Goal: Task Accomplishment & Management: Use online tool/utility

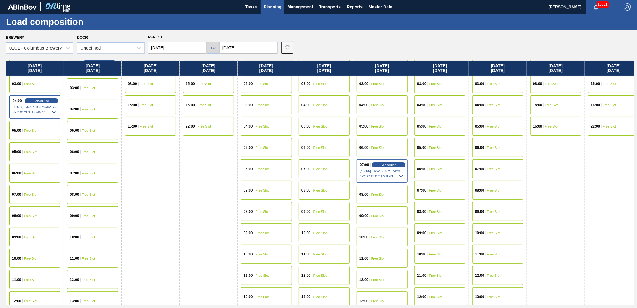
scroll to position [100, 0]
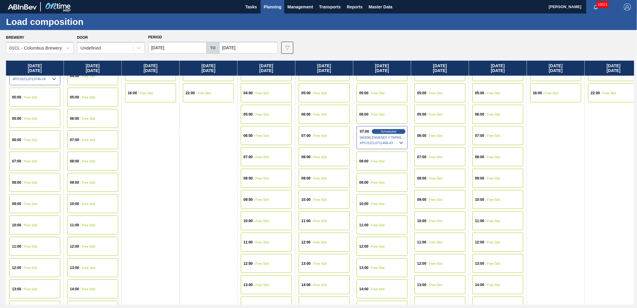
click at [37, 187] on div "08:00 Free Slot" at bounding box center [34, 182] width 51 height 19
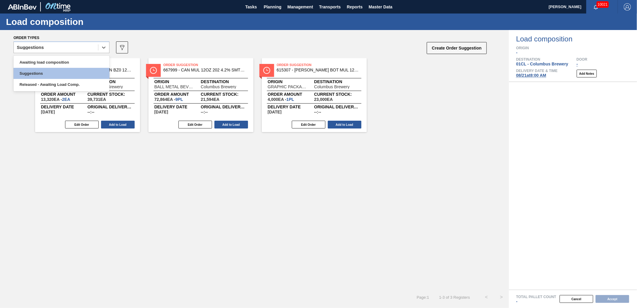
click at [65, 49] on div "Suggestions" at bounding box center [56, 47] width 84 height 9
click at [56, 64] on div "Awaiting load composition" at bounding box center [62, 62] width 96 height 11
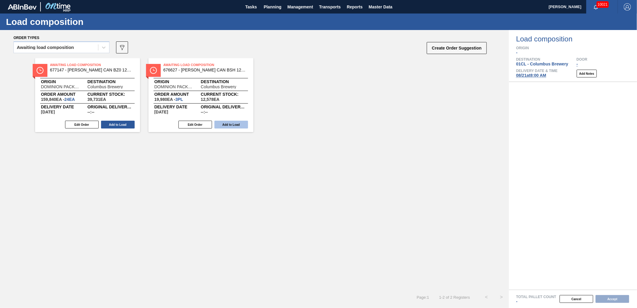
click at [221, 122] on button "Add to Load" at bounding box center [232, 125] width 34 height 8
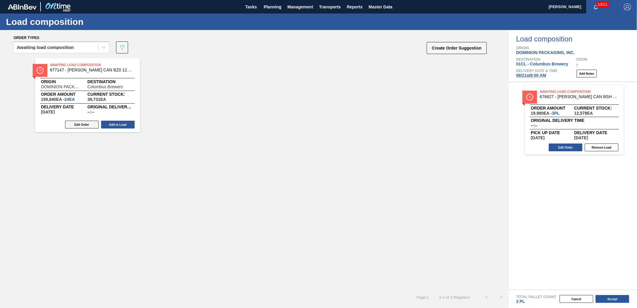
click at [84, 125] on button "Edit Order" at bounding box center [82, 125] width 34 height 8
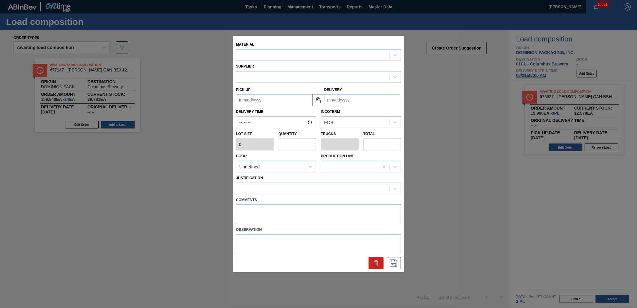
type input "6,660"
type input "24"
type input "0.923"
type input "159,840"
type up "[DATE]"
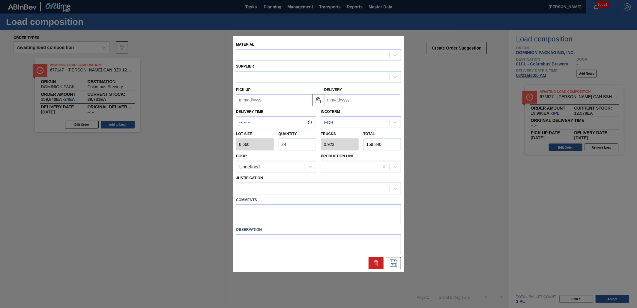
type input "[DATE]"
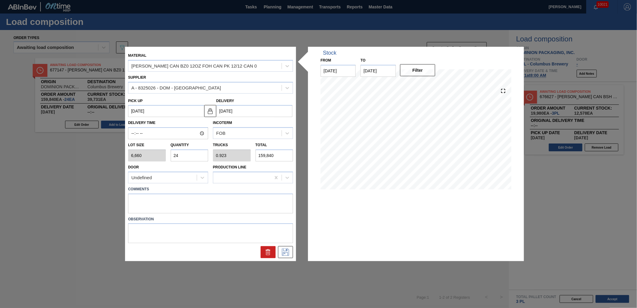
click at [200, 152] on input "24" at bounding box center [190, 155] width 38 height 12
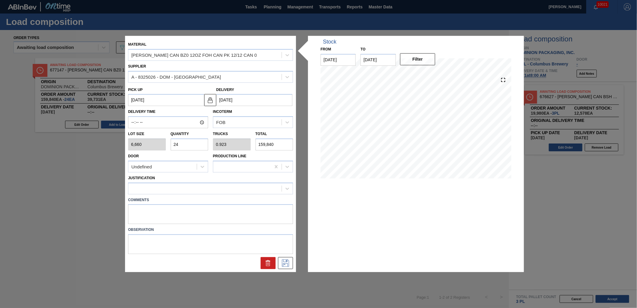
type input "2"
type input "0.077"
type input "13,320"
type input "22"
type input "0.846"
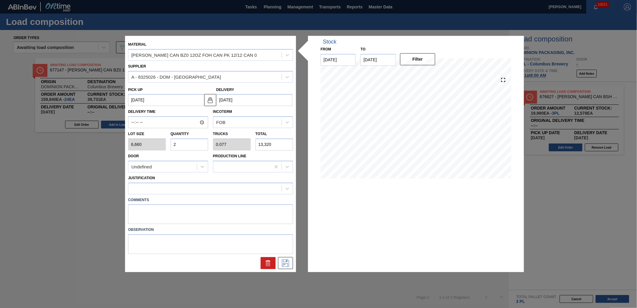
type input "146,520"
type input "2"
type input "0.077"
type input "13,320"
type input "23"
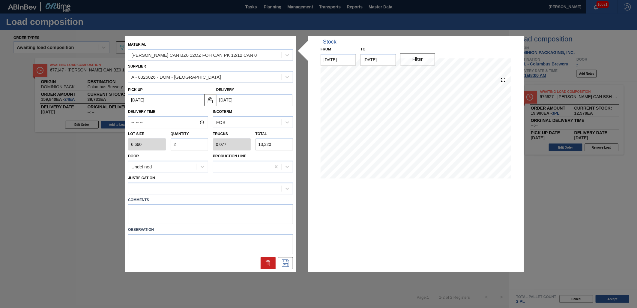
type input "0.885"
type input "153,180"
type input "23"
click at [218, 188] on div at bounding box center [204, 188] width 153 height 9
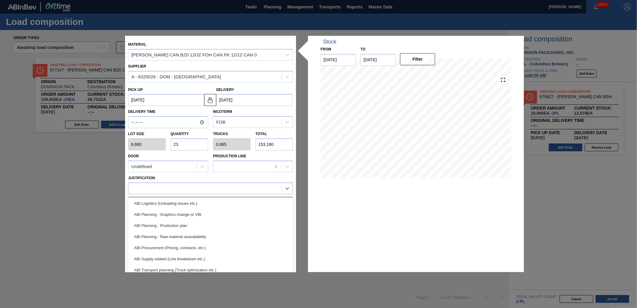
scroll to position [67, 0]
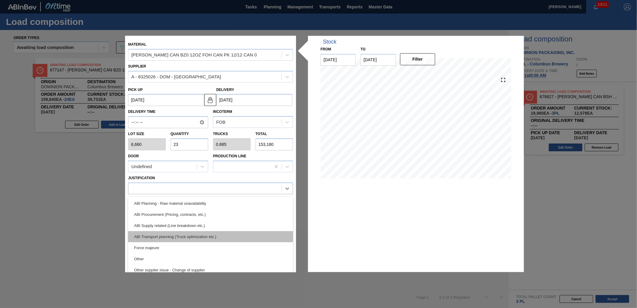
click at [213, 232] on div "ABI Transport planning (Truck optimization etc.)" at bounding box center [210, 236] width 165 height 11
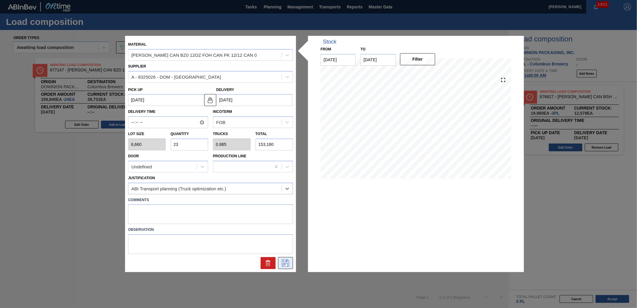
click at [293, 267] on button at bounding box center [285, 263] width 15 height 12
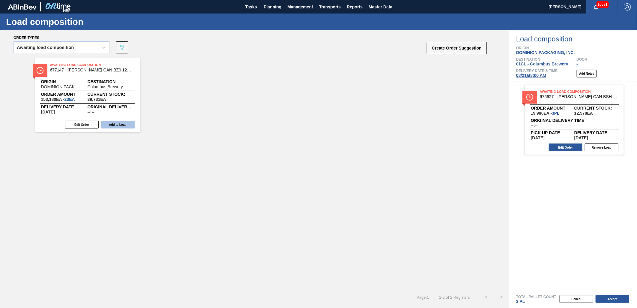
click at [120, 123] on button "Add to Load" at bounding box center [118, 125] width 34 height 8
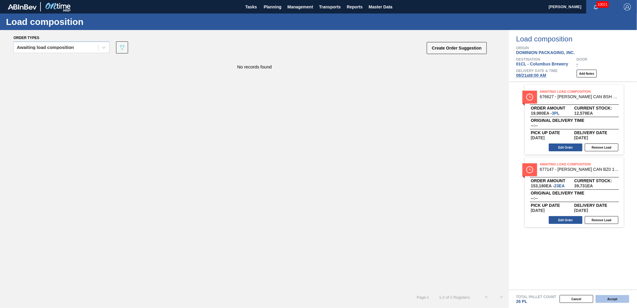
click at [612, 299] on button "Accept" at bounding box center [613, 299] width 34 height 8
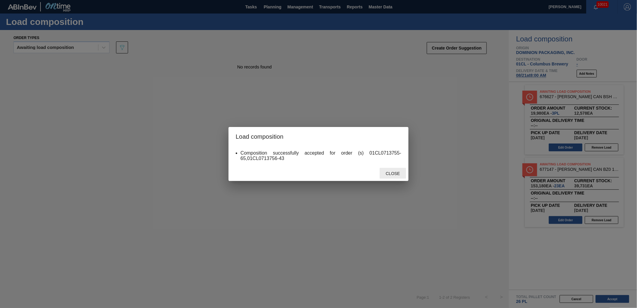
click at [398, 171] on span "Close" at bounding box center [393, 173] width 24 height 5
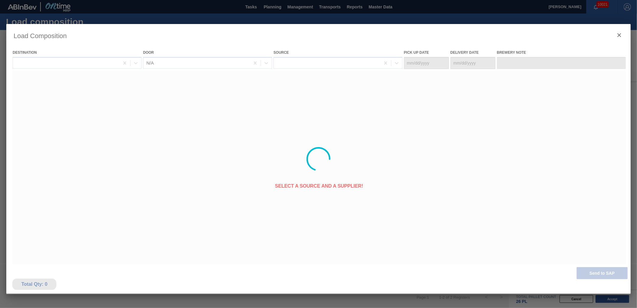
type Date "[DATE]"
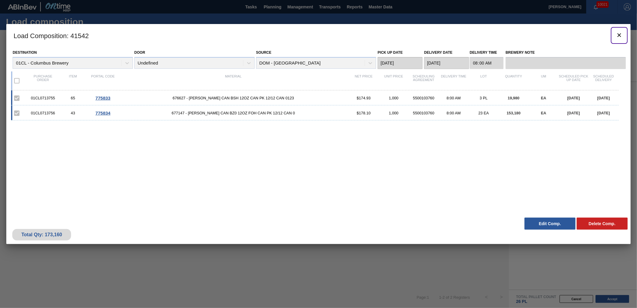
click at [618, 36] on icon "botão de ícone" at bounding box center [620, 35] width 4 height 4
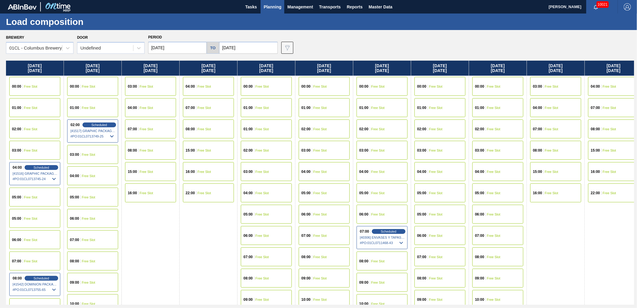
scroll to position [33, 0]
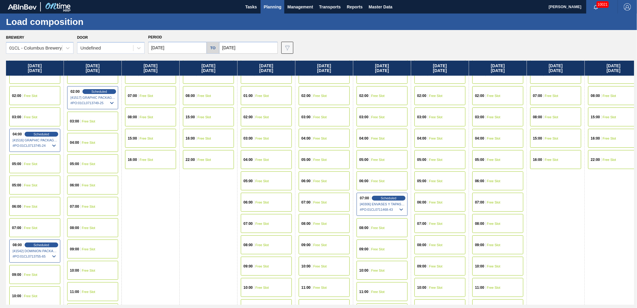
click at [86, 226] on span "Free Slot" at bounding box center [89, 228] width 14 height 4
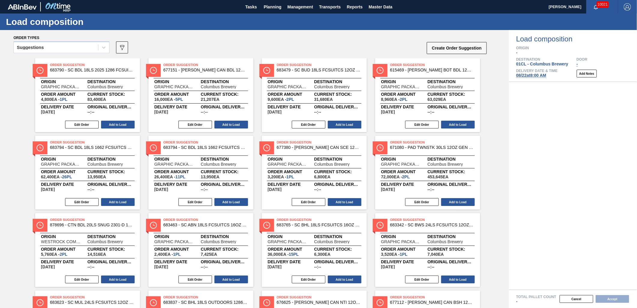
click at [82, 48] on div "Suggestions" at bounding box center [56, 47] width 84 height 9
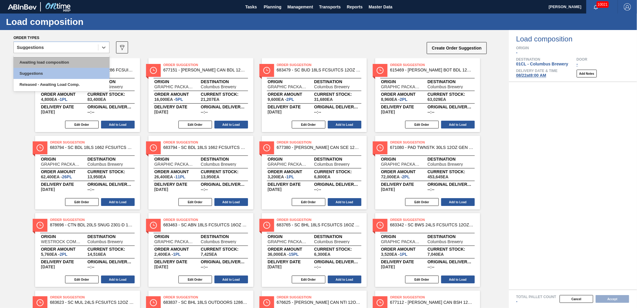
click at [69, 62] on div "Awaiting load composition" at bounding box center [62, 62] width 96 height 11
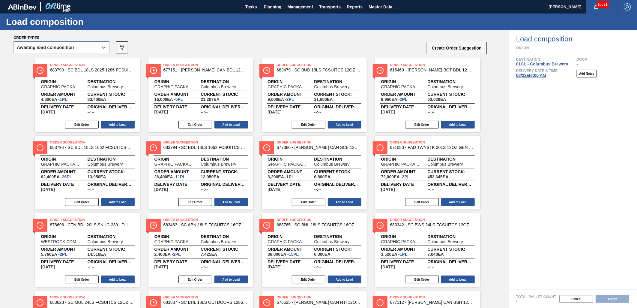
click at [77, 48] on div "Awaiting load composition" at bounding box center [56, 47] width 84 height 9
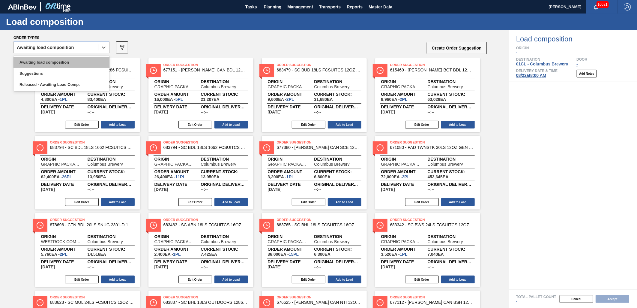
click at [73, 59] on div "Awaiting load composition" at bounding box center [62, 62] width 96 height 11
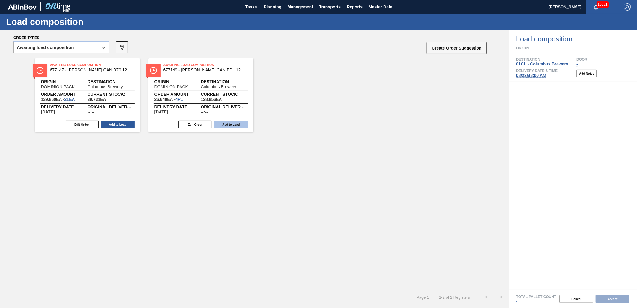
click at [224, 127] on button "Add to Load" at bounding box center [232, 125] width 34 height 8
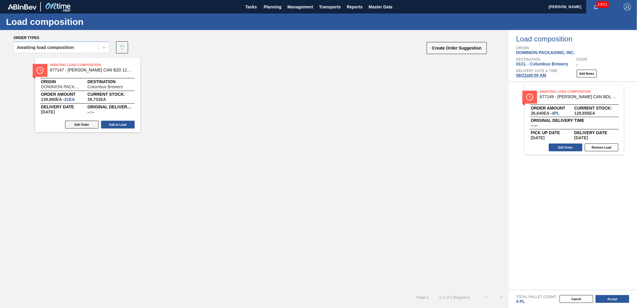
click at [89, 123] on button "Edit Order" at bounding box center [82, 125] width 34 height 8
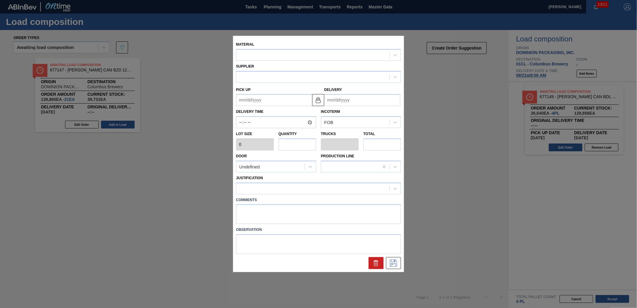
type input "6,660"
type input "21"
type input "0.808"
type input "139,860"
type up "[DATE]"
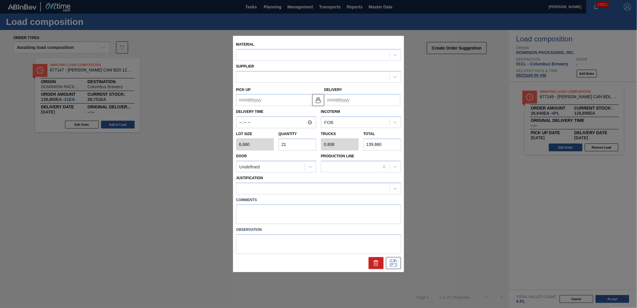
type input "[DATE]"
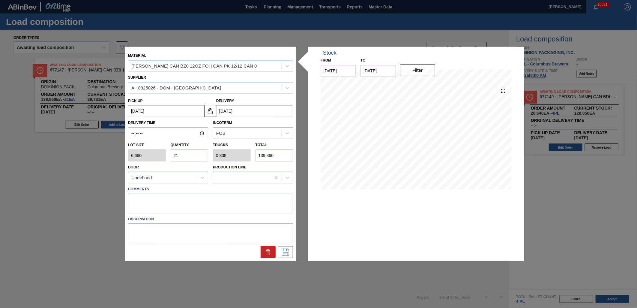
click at [202, 152] on input "21" at bounding box center [190, 155] width 38 height 12
type input "2"
type input "0.077"
type input "13,320"
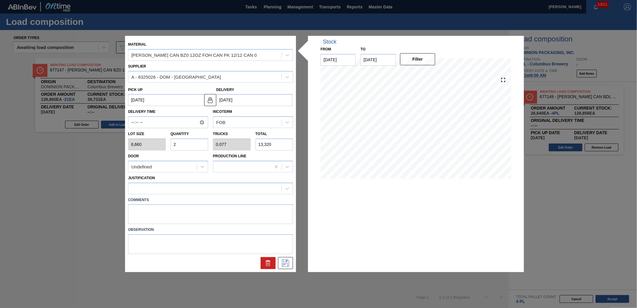
type input "23"
type input "0.885"
type input "153,180"
type input "2"
type input "0.077"
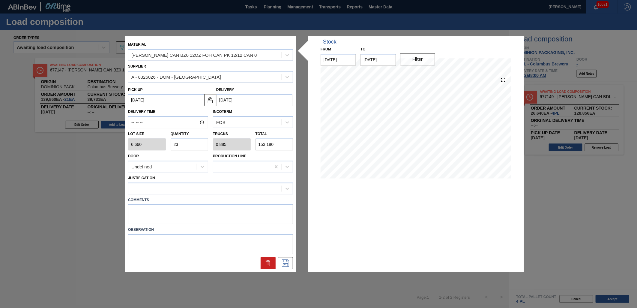
type input "13,320"
type input "22"
type input "0.846"
type input "146,520"
type input "22"
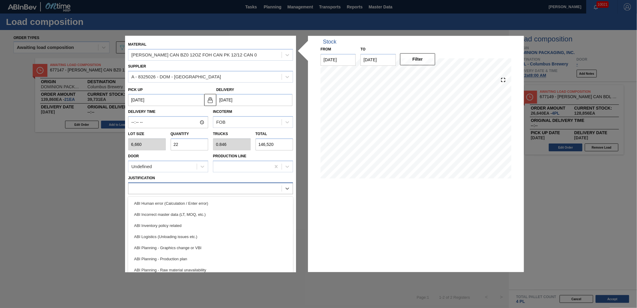
click at [235, 185] on div at bounding box center [204, 188] width 153 height 9
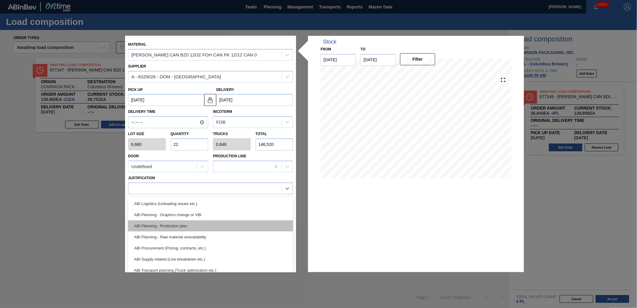
scroll to position [33, 0]
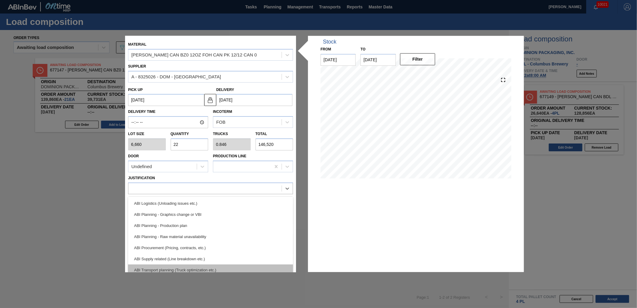
click at [211, 266] on div "ABI Transport planning (Truck optimization etc.)" at bounding box center [210, 269] width 165 height 11
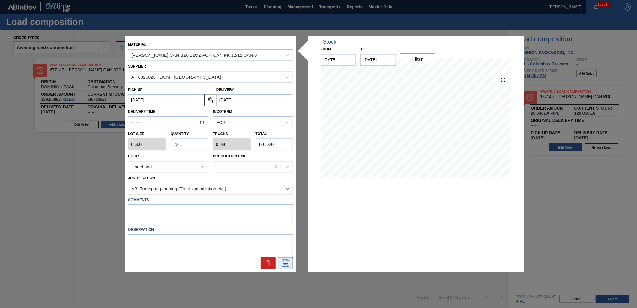
click at [283, 263] on icon at bounding box center [286, 263] width 10 height 7
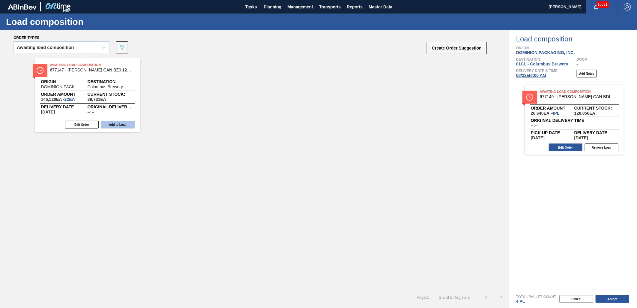
click at [119, 126] on button "Add to Load" at bounding box center [118, 125] width 34 height 8
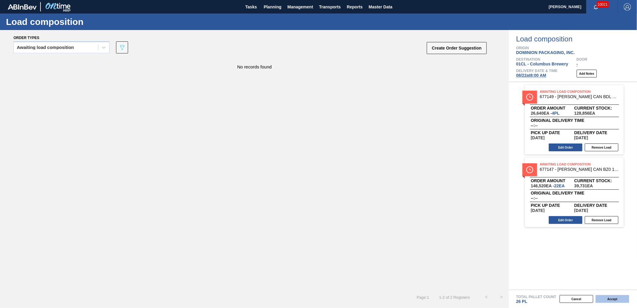
click at [605, 300] on button "Accept" at bounding box center [613, 299] width 34 height 8
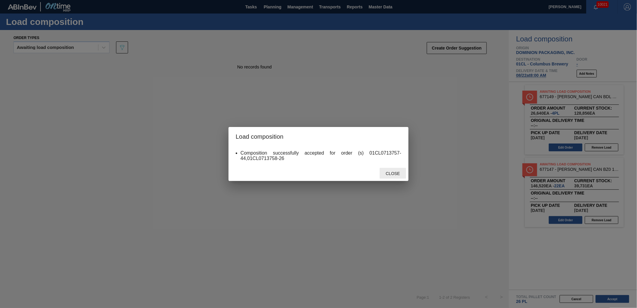
click at [399, 175] on span "Close" at bounding box center [393, 173] width 24 height 5
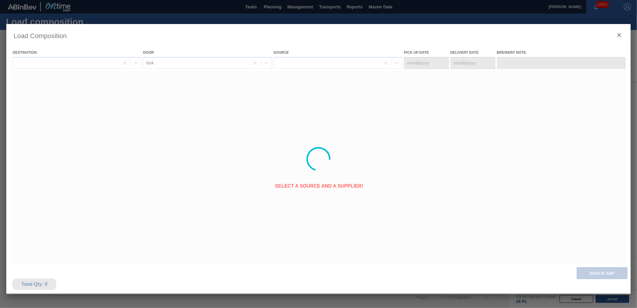
type Date "[DATE]"
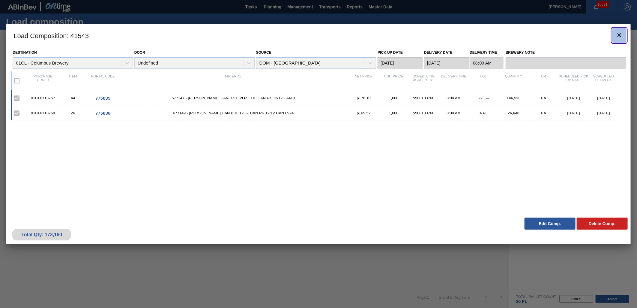
click at [621, 37] on icon "botão de ícone" at bounding box center [620, 35] width 4 height 4
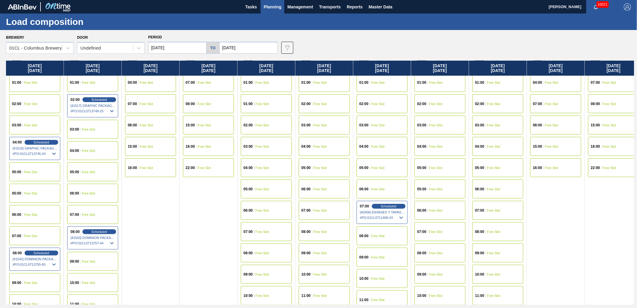
scroll to position [24, 0]
click at [39, 83] on div "01:00 Free Slot" at bounding box center [34, 83] width 51 height 19
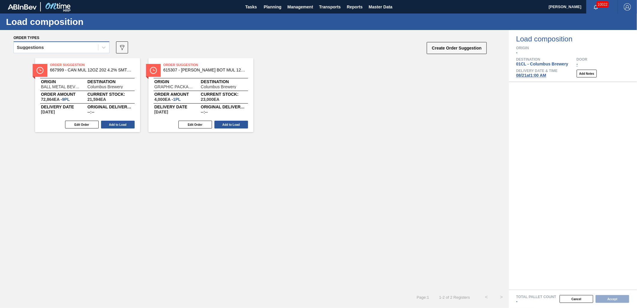
drag, startPoint x: 79, startPoint y: 44, endPoint x: 77, endPoint y: 45, distance: 3.1
click at [79, 44] on div "Suggestions" at bounding box center [56, 47] width 84 height 9
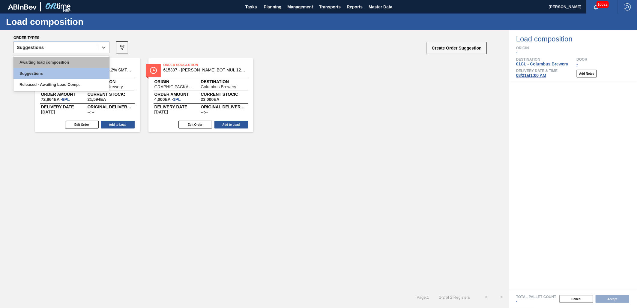
click at [68, 58] on div "Awaiting load composition" at bounding box center [62, 62] width 96 height 11
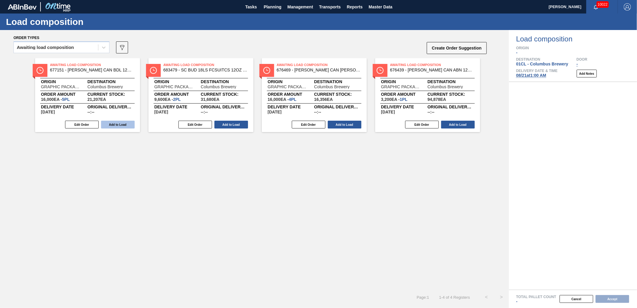
click at [108, 123] on button "Add to Load" at bounding box center [118, 125] width 34 height 8
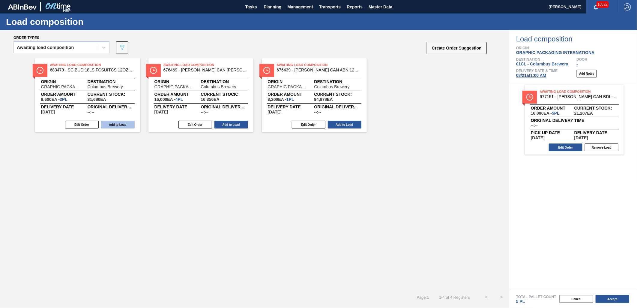
click at [107, 124] on button "Add to Load" at bounding box center [118, 125] width 34 height 8
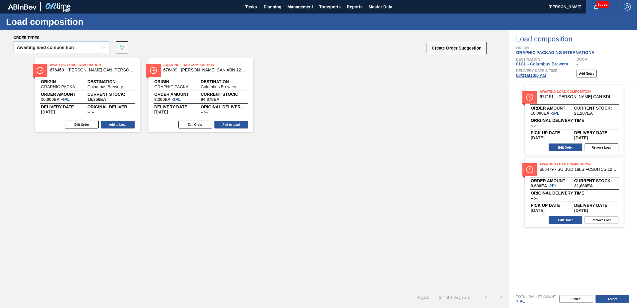
click at [107, 124] on button "Add to Load" at bounding box center [118, 125] width 34 height 8
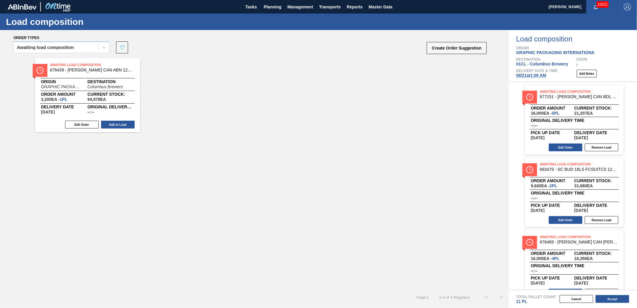
click at [107, 124] on button "Add to Load" at bounding box center [118, 125] width 34 height 8
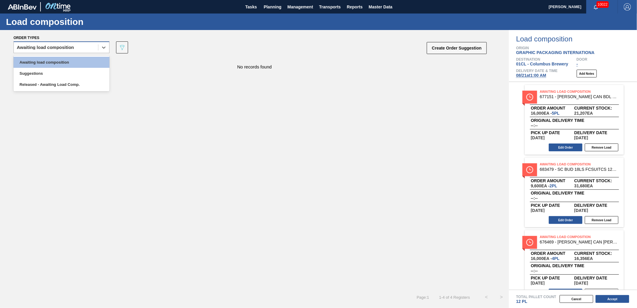
click at [86, 50] on div "Awaiting load composition" at bounding box center [56, 47] width 84 height 9
click at [76, 62] on div "Awaiting load composition" at bounding box center [62, 62] width 96 height 11
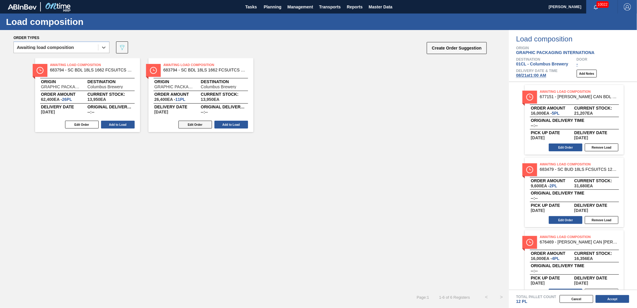
click at [191, 126] on button "Edit Order" at bounding box center [196, 125] width 34 height 8
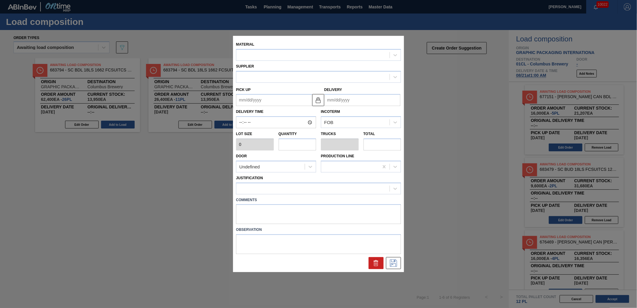
type input "2,400"
type input "11"
type input "0.423"
type input "26,400"
type up "[DATE]"
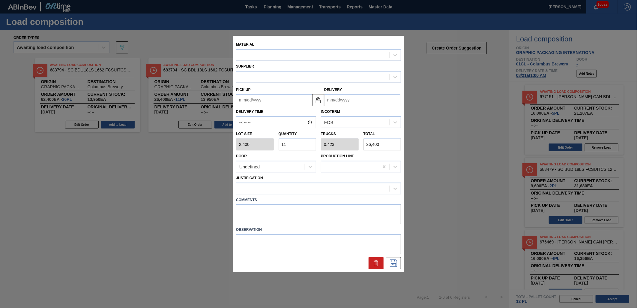
type input "[DATE]"
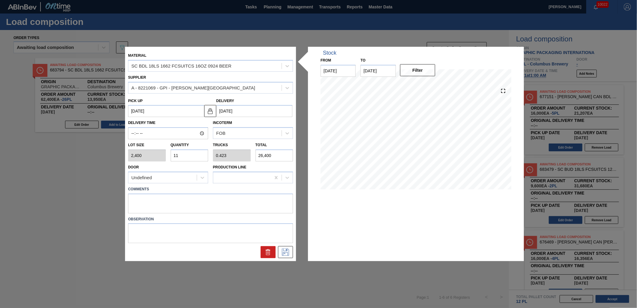
click at [189, 158] on input "11" at bounding box center [190, 155] width 38 height 12
type input "1"
type input "0.038"
type input "2,400"
type input "0"
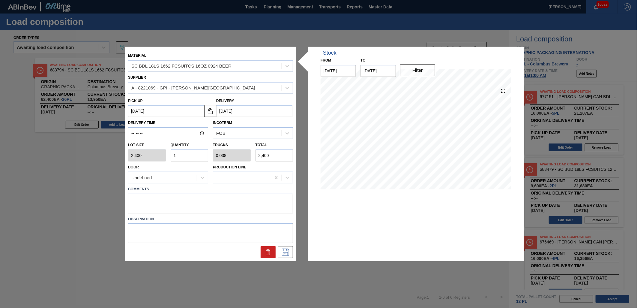
type input "0"
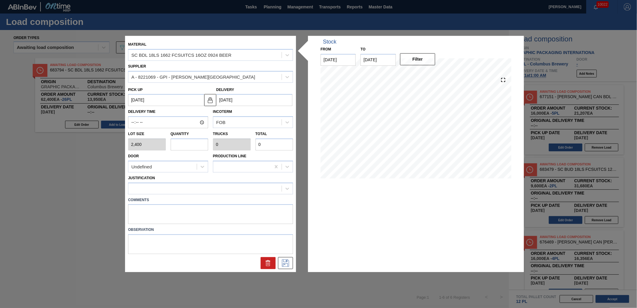
type input "4"
type input "0.154"
type input "9,600"
type input "4"
click at [241, 189] on div at bounding box center [204, 188] width 153 height 9
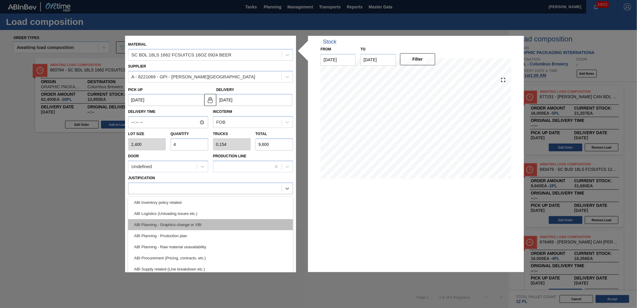
scroll to position [33, 0]
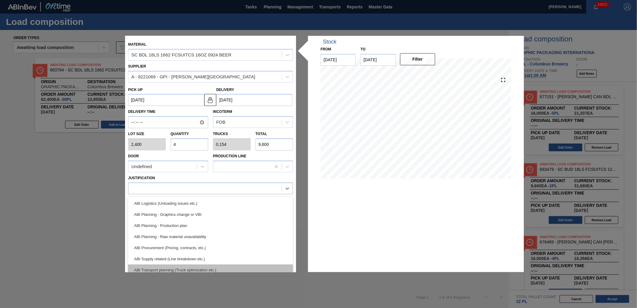
click at [227, 265] on div "ABI Transport planning (Truck optimization etc.)" at bounding box center [210, 269] width 165 height 11
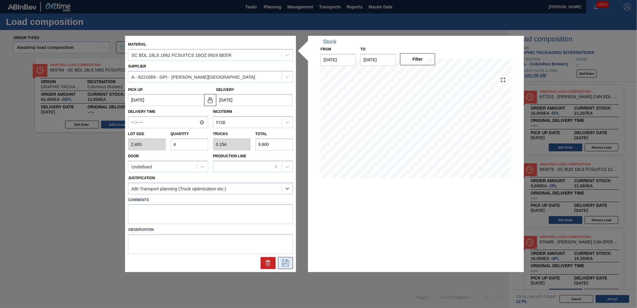
click at [282, 261] on icon at bounding box center [285, 263] width 7 height 7
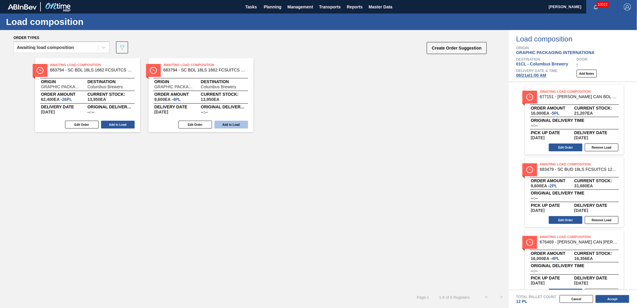
click at [232, 125] on button "Add to Load" at bounding box center [232, 125] width 34 height 8
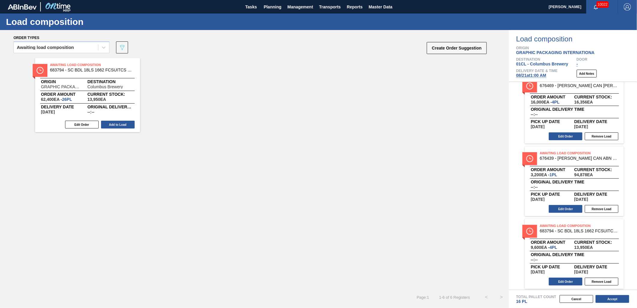
scroll to position [158, 0]
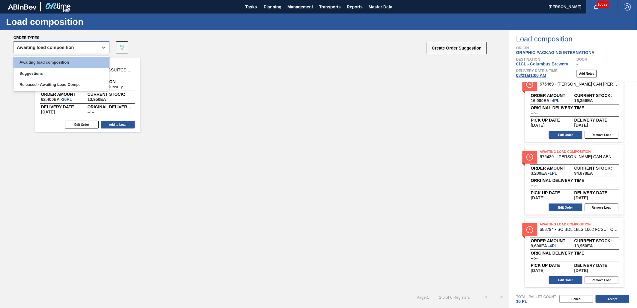
click at [90, 49] on div "Awaiting load composition" at bounding box center [56, 47] width 84 height 9
click at [82, 61] on div "Awaiting load composition" at bounding box center [62, 62] width 96 height 11
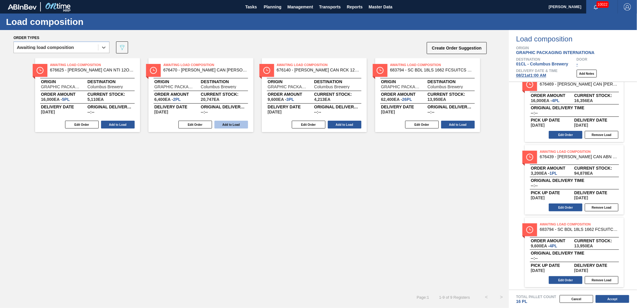
click at [228, 124] on button "Add to Load" at bounding box center [232, 125] width 34 height 8
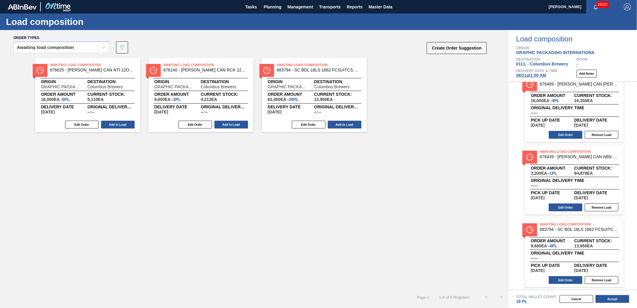
click at [228, 124] on button "Add to Load" at bounding box center [232, 125] width 34 height 8
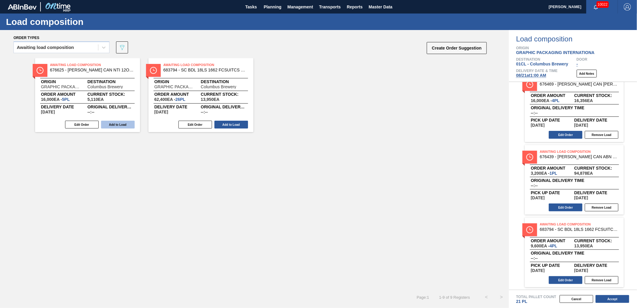
click at [113, 124] on button "Add to Load" at bounding box center [118, 125] width 34 height 8
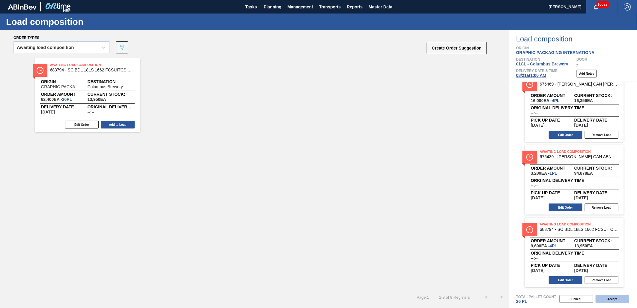
click at [607, 300] on button "Accept" at bounding box center [613, 299] width 34 height 8
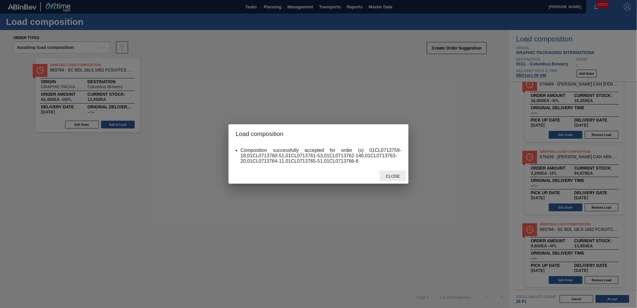
click at [388, 171] on div "Close" at bounding box center [393, 175] width 26 height 11
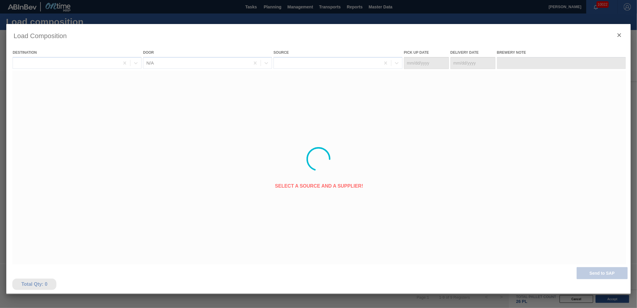
type Date "[DATE]"
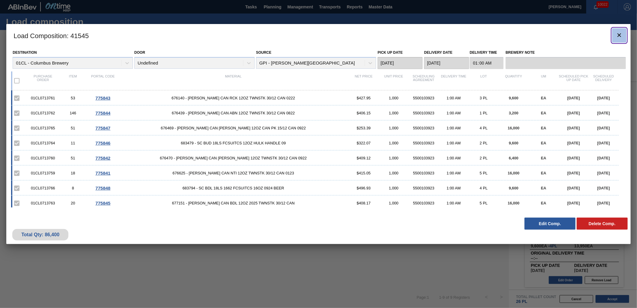
click at [616, 33] on icon "botão de ícone" at bounding box center [619, 35] width 7 height 7
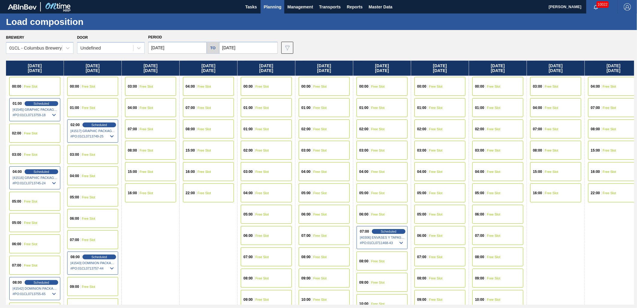
click at [100, 170] on div "04:00 Free Slot" at bounding box center [92, 175] width 51 height 19
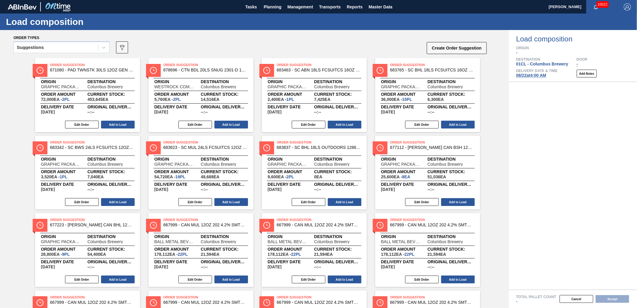
click at [97, 44] on div "Suggestions" at bounding box center [56, 47] width 84 height 9
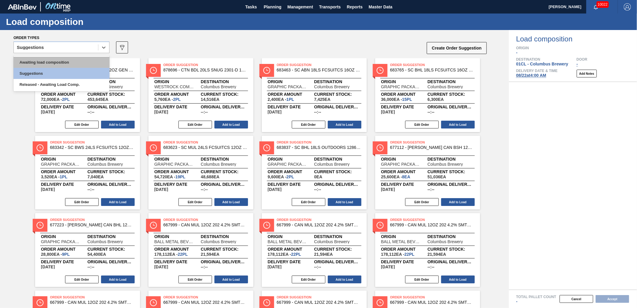
click at [73, 64] on div "Awaiting load composition" at bounding box center [62, 62] width 96 height 11
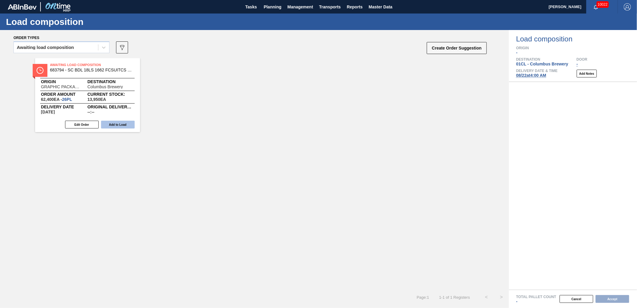
click at [119, 122] on button "Add to Load" at bounding box center [118, 125] width 34 height 8
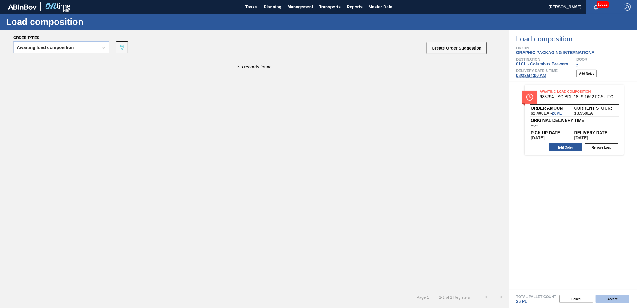
click at [604, 299] on button "Accept" at bounding box center [613, 299] width 34 height 8
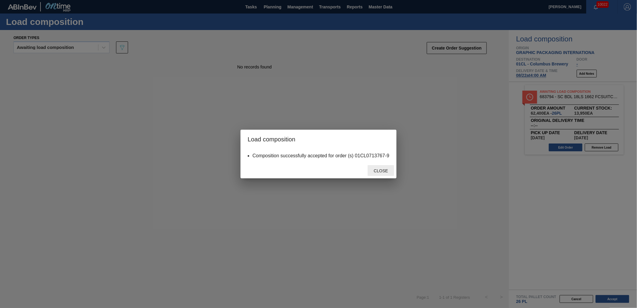
click at [377, 172] on span "Close" at bounding box center [381, 170] width 24 height 5
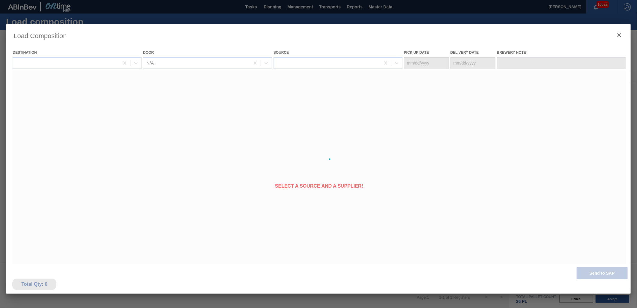
type Date "[DATE]"
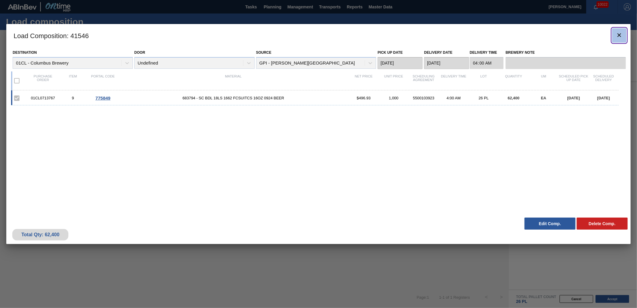
click at [619, 35] on icon "botão de ícone" at bounding box center [619, 35] width 7 height 7
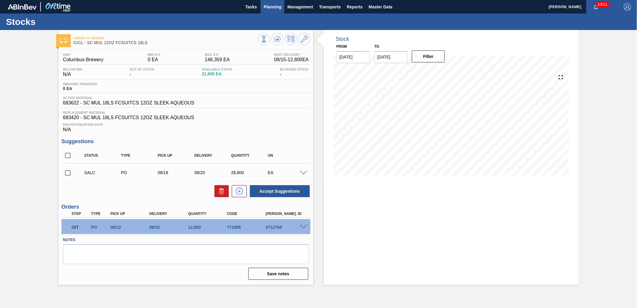
click at [275, 6] on span "Planning" at bounding box center [273, 6] width 18 height 7
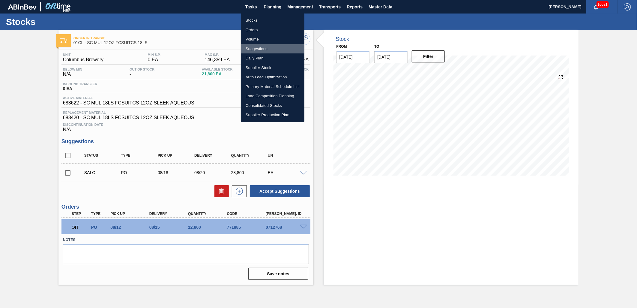
click at [259, 45] on li "Suggestions" at bounding box center [273, 49] width 64 height 10
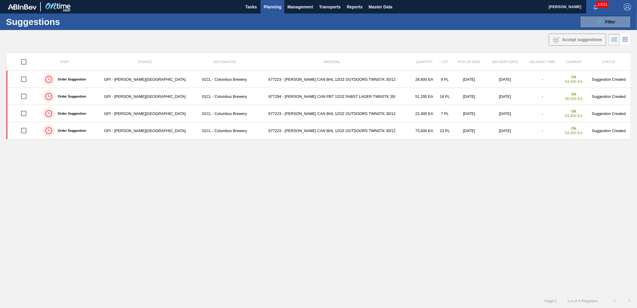
type from "[DATE]"
type to "[DATE]"
click at [274, 10] on span "Planning" at bounding box center [273, 6] width 18 height 7
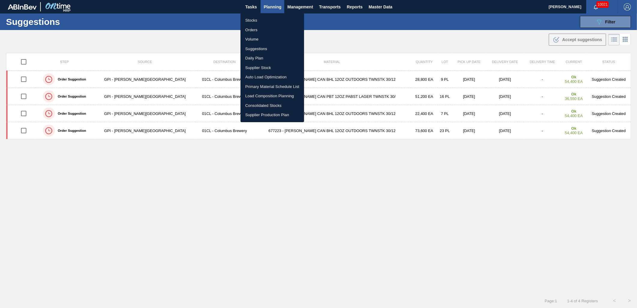
click at [613, 20] on div at bounding box center [318, 154] width 637 height 308
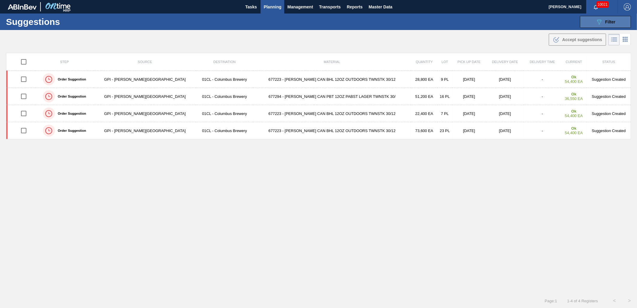
click at [608, 23] on span "Filter" at bounding box center [610, 22] width 10 height 5
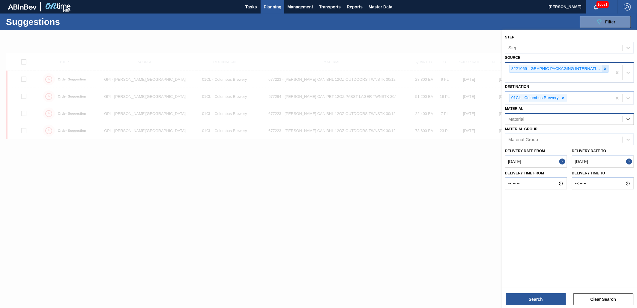
click at [605, 68] on icon at bounding box center [605, 69] width 4 height 4
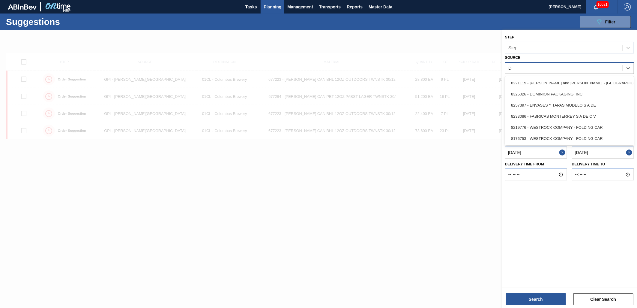
type input "Dom"
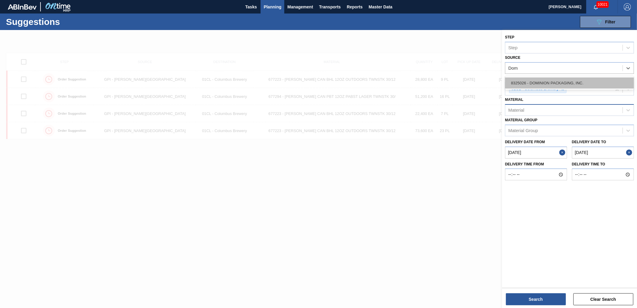
click at [572, 80] on div "8325026 - DOMINION PACKAGING, INC." at bounding box center [569, 82] width 129 height 11
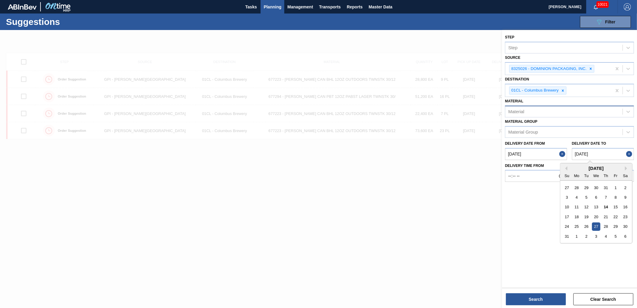
click at [605, 152] on to "[DATE]" at bounding box center [603, 154] width 62 height 12
click at [616, 225] on div "29" at bounding box center [616, 226] width 8 height 8
type to "[DATE]"
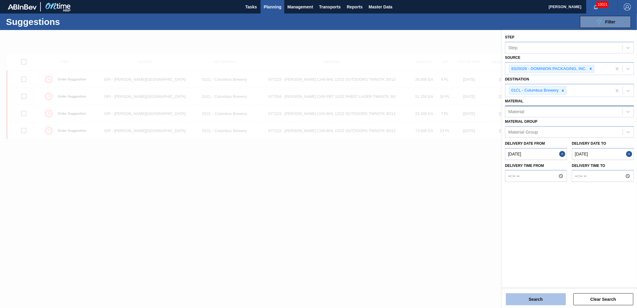
click at [549, 297] on button "Search" at bounding box center [536, 299] width 60 height 12
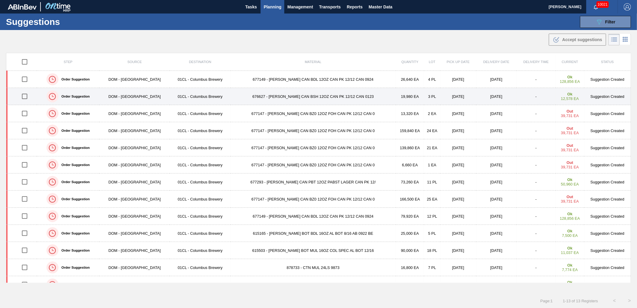
click at [28, 97] on input "checkbox" at bounding box center [24, 96] width 13 height 13
checkbox input "true"
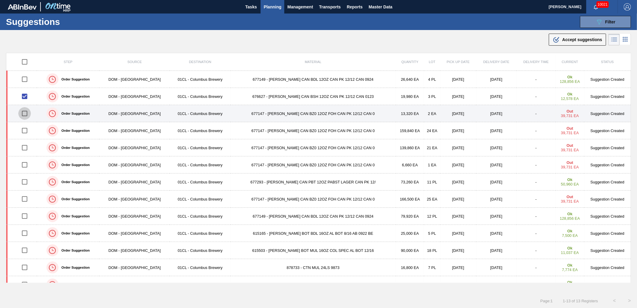
click at [26, 115] on input "checkbox" at bounding box center [24, 113] width 13 height 13
click at [24, 114] on input "checkbox" at bounding box center [24, 113] width 13 height 13
checkbox input "false"
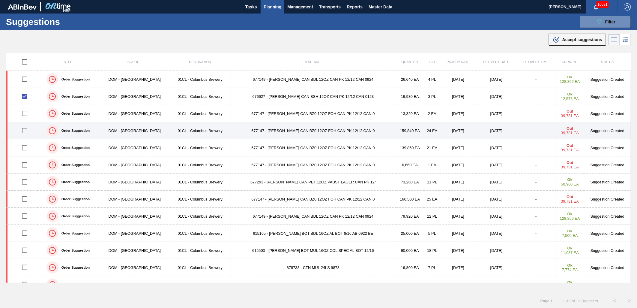
click at [24, 130] on input "checkbox" at bounding box center [24, 130] width 13 height 13
checkbox input "true"
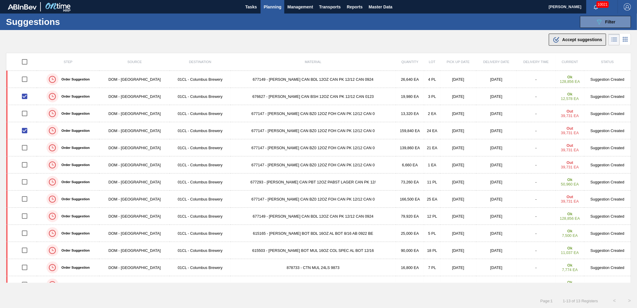
click at [569, 41] on span "Accept suggestions" at bounding box center [583, 39] width 40 height 5
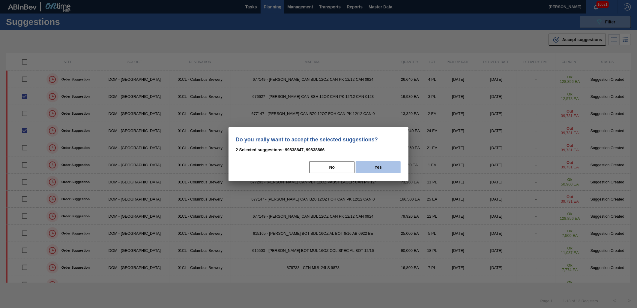
click at [385, 166] on button "Yes" at bounding box center [378, 167] width 45 height 12
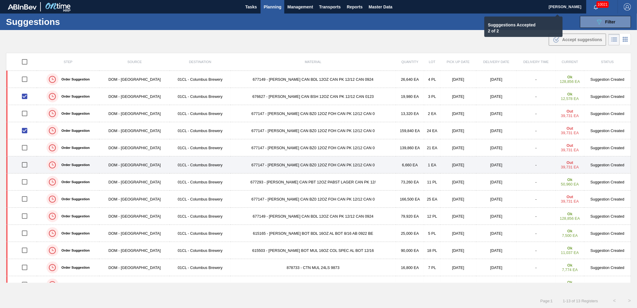
checkbox input "false"
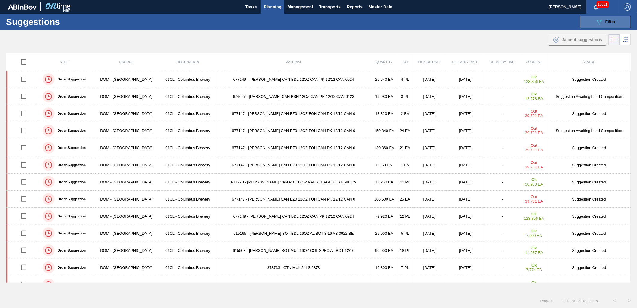
drag, startPoint x: 611, startPoint y: 20, endPoint x: 593, endPoint y: 22, distance: 19.0
click at [611, 20] on span "Filter" at bounding box center [610, 22] width 10 height 5
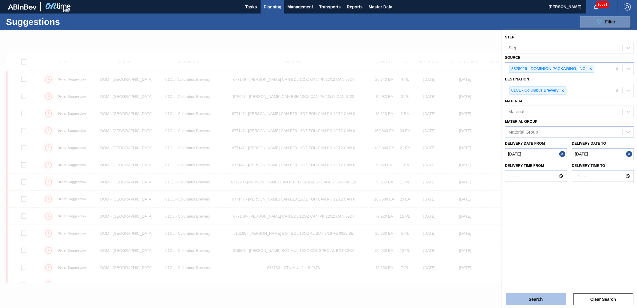
click at [535, 298] on button "Search" at bounding box center [536, 299] width 60 height 12
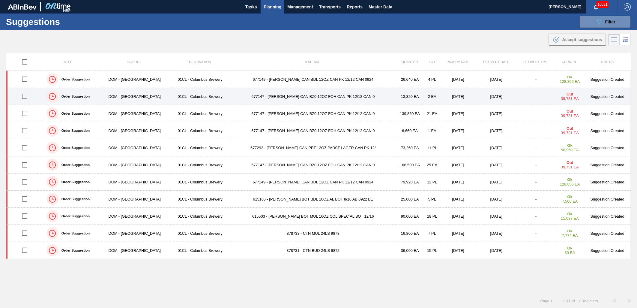
click at [325, 100] on td "677147 - CARR CAN BZ0 12OZ FOH CAN PK 12/12 CAN 0" at bounding box center [313, 96] width 165 height 17
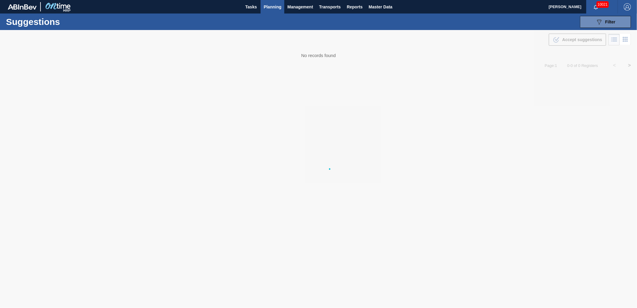
type from "[DATE]"
type to "[DATE]"
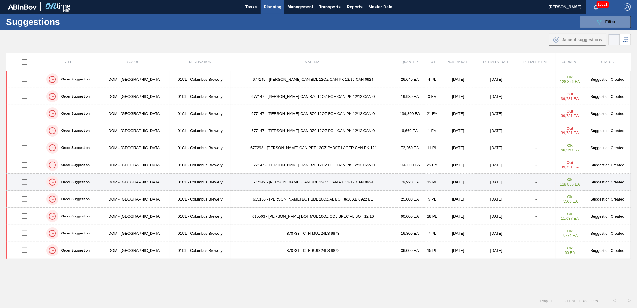
click at [241, 180] on td "677149 - CARR CAN BDL 12OZ CAN PK 12/12 CAN 0924" at bounding box center [313, 181] width 165 height 17
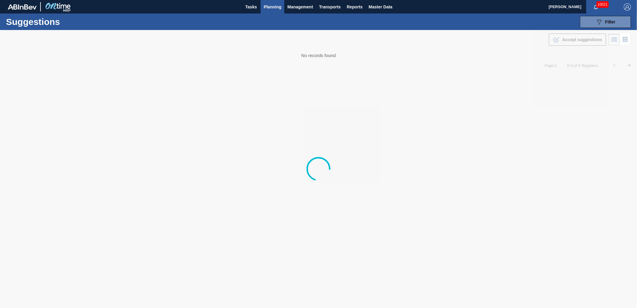
type from "[DATE]"
type to "[DATE]"
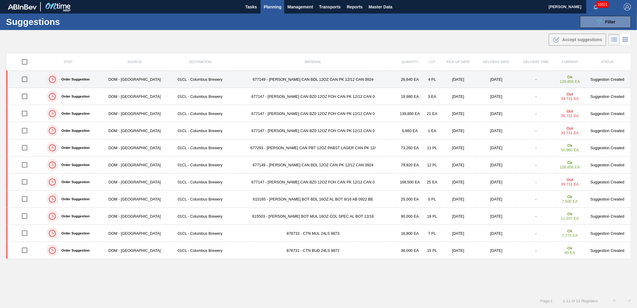
click at [23, 79] on input "checkbox" at bounding box center [24, 79] width 13 height 13
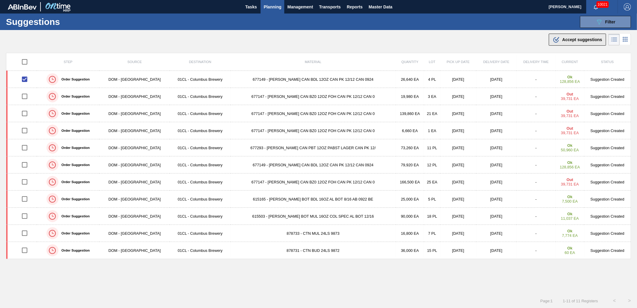
click at [578, 40] on span "Accept suggestions" at bounding box center [583, 39] width 40 height 5
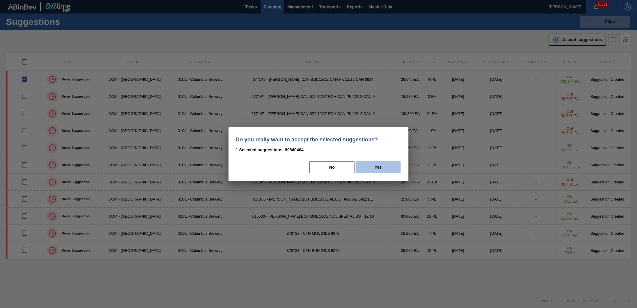
click at [378, 166] on button "Yes" at bounding box center [378, 167] width 45 height 12
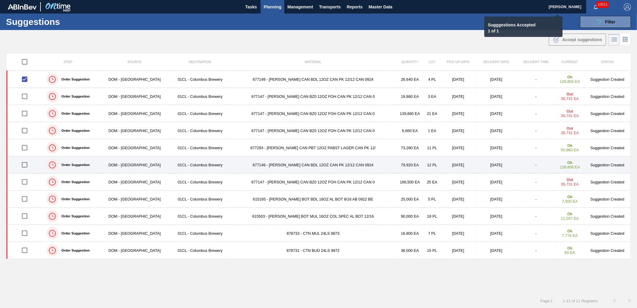
checkbox input "false"
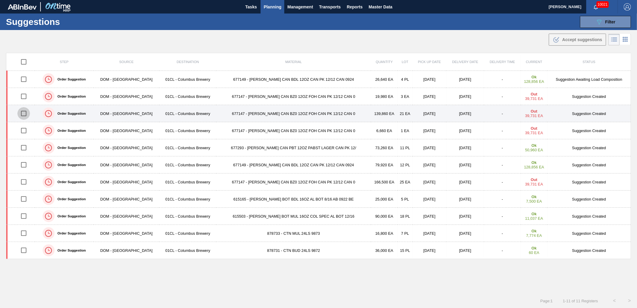
click at [25, 116] on input "checkbox" at bounding box center [23, 113] width 13 height 13
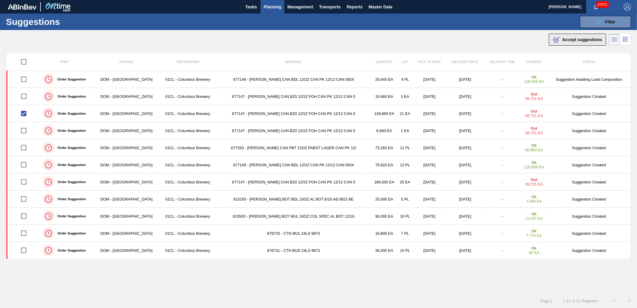
click at [563, 43] on button ".b{fill:var(--color-action-default)} Accept suggestions" at bounding box center [577, 40] width 57 height 12
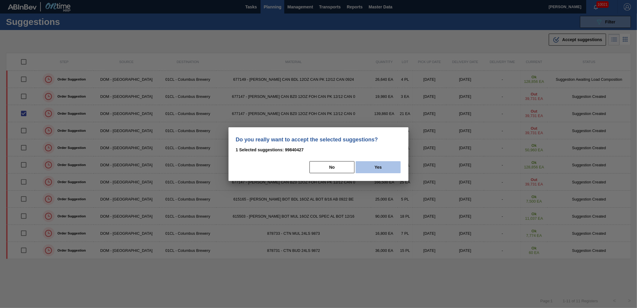
click at [371, 165] on button "Yes" at bounding box center [378, 167] width 45 height 12
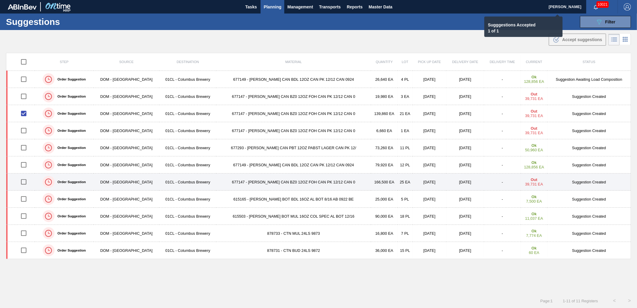
checkbox input "false"
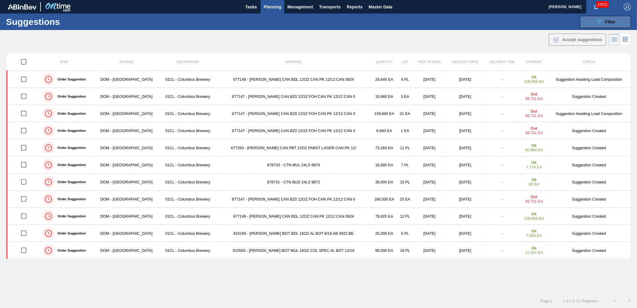
click at [599, 22] on icon "089F7B8B-B2A5-4AFE-B5C0-19BA573D28AC" at bounding box center [599, 21] width 7 height 7
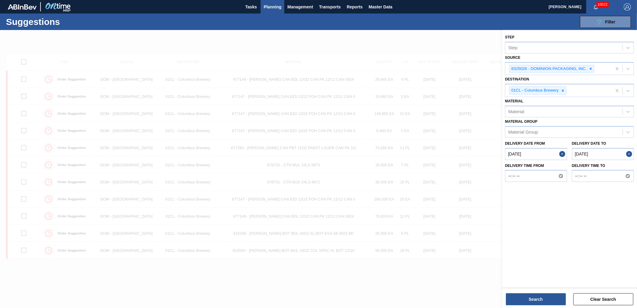
click at [538, 152] on from "[DATE]" at bounding box center [536, 154] width 62 height 12
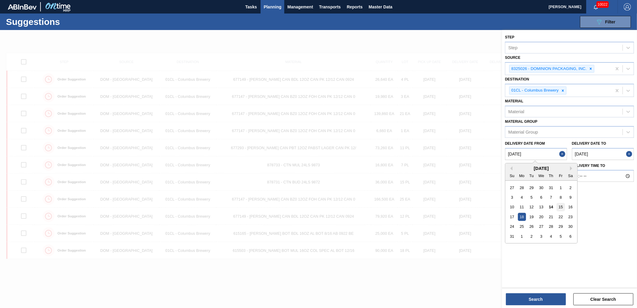
click at [558, 206] on div "15" at bounding box center [561, 207] width 8 height 8
type from "08/15/2025"
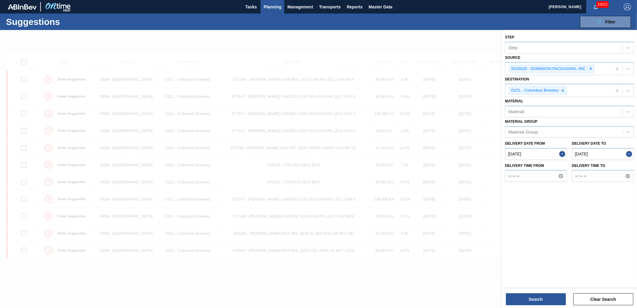
click at [603, 156] on to "[DATE]" at bounding box center [603, 154] width 62 height 12
click at [595, 227] on div "27" at bounding box center [596, 226] width 8 height 8
type to "[DATE]"
click at [592, 68] on icon at bounding box center [591, 69] width 2 height 2
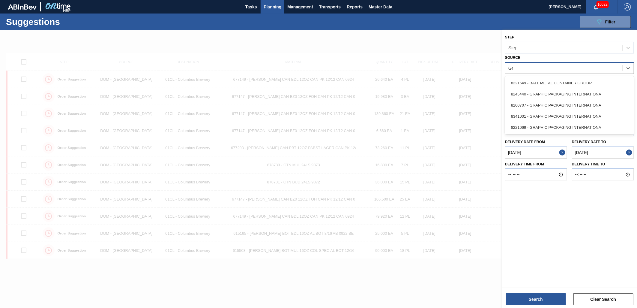
type input "Gra"
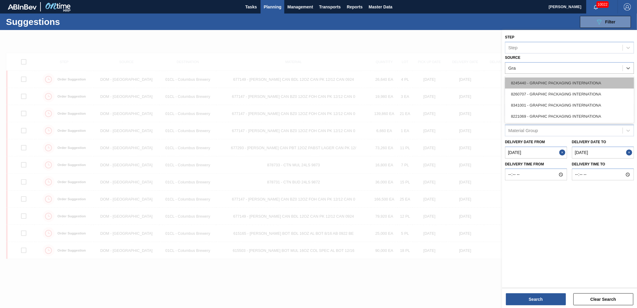
click at [580, 83] on div "8245440 - GRAPHIC PACKAGING INTERNATIONA" at bounding box center [569, 82] width 129 height 11
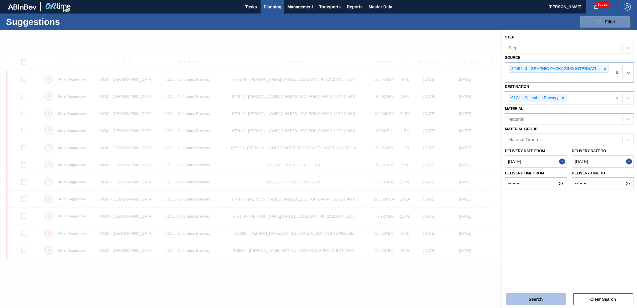
click at [527, 295] on button "Search" at bounding box center [536, 299] width 60 height 12
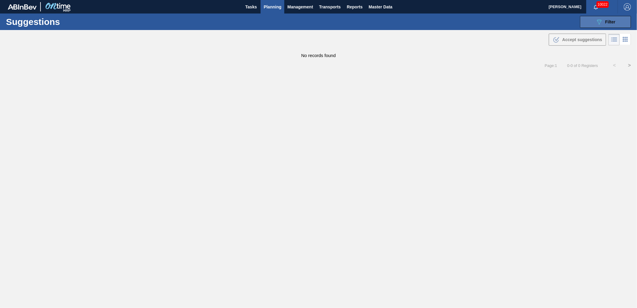
click at [591, 26] on button "089F7B8B-B2A5-4AFE-B5C0-19BA573D28AC Filter" at bounding box center [605, 22] width 51 height 12
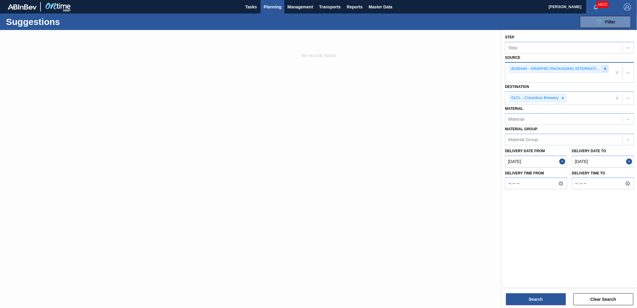
click at [605, 68] on icon at bounding box center [606, 69] width 2 height 2
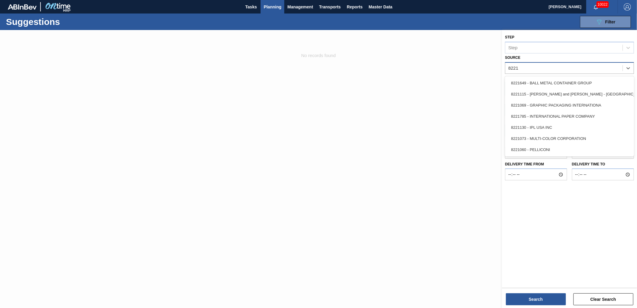
type input "82210"
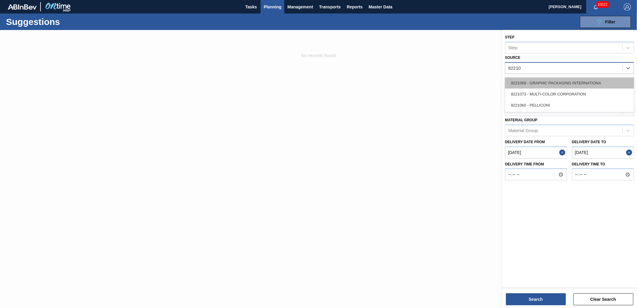
click at [597, 82] on div "8221069 - GRAPHIC PACKAGING INTERNATIONA" at bounding box center [569, 82] width 129 height 11
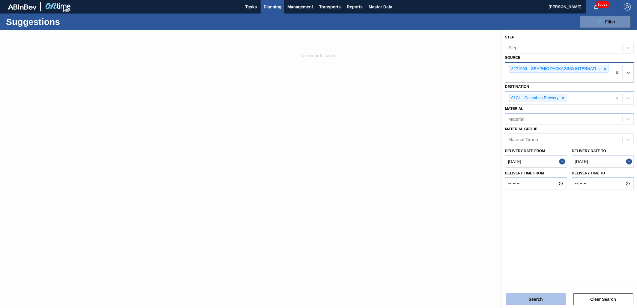
click at [526, 300] on button "Search" at bounding box center [536, 299] width 60 height 12
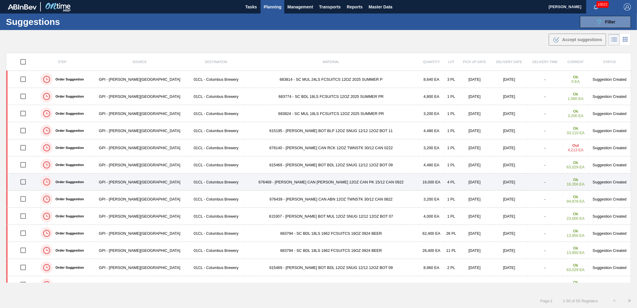
click at [263, 181] on td "676469 - CARR CAN BUD 12OZ CAN PK 15/12 CAN 0922" at bounding box center [331, 181] width 175 height 17
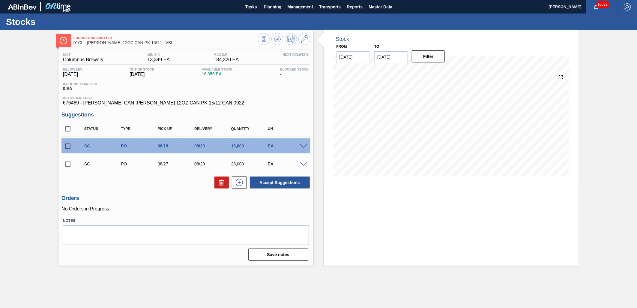
click at [68, 147] on input "checkbox" at bounding box center [68, 146] width 13 height 13
click at [278, 184] on button "Accept Suggestions" at bounding box center [280, 182] width 60 height 12
checkbox input "false"
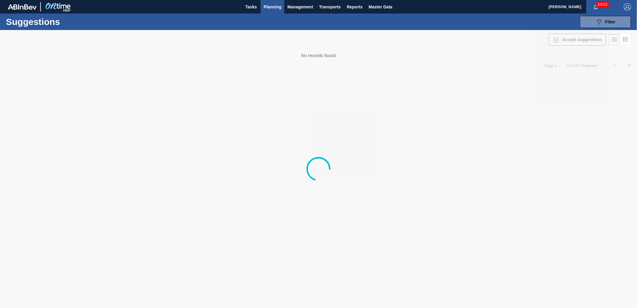
type from "08/15/2025"
type to "[DATE]"
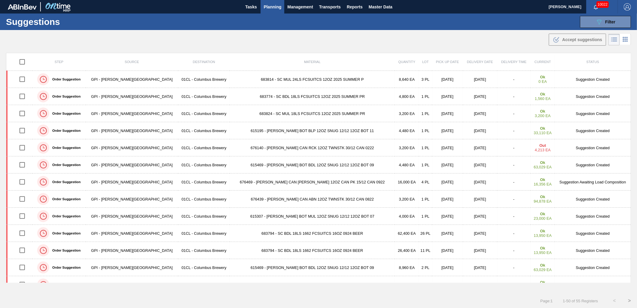
click at [230, 200] on td "676439 - CARR CAN ABN 12OZ TWNSTK 30/12 CAN 0822" at bounding box center [312, 199] width 165 height 17
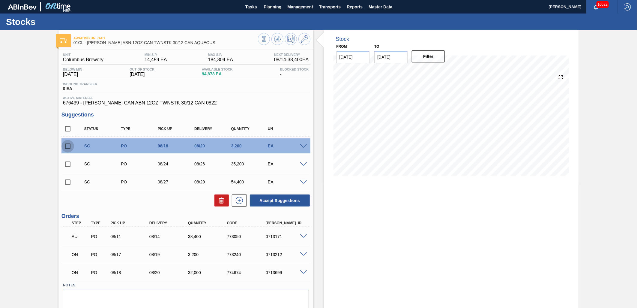
click at [68, 146] on input "checkbox" at bounding box center [68, 146] width 13 height 13
click at [264, 202] on button "Accept Suggestions" at bounding box center [280, 200] width 60 height 12
checkbox input "false"
click at [272, 5] on span "Planning" at bounding box center [273, 6] width 18 height 7
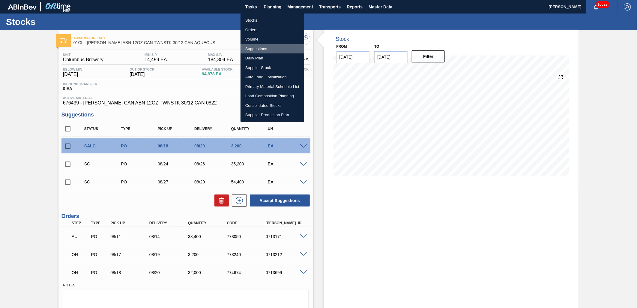
click at [262, 47] on li "Suggestions" at bounding box center [273, 49] width 64 height 10
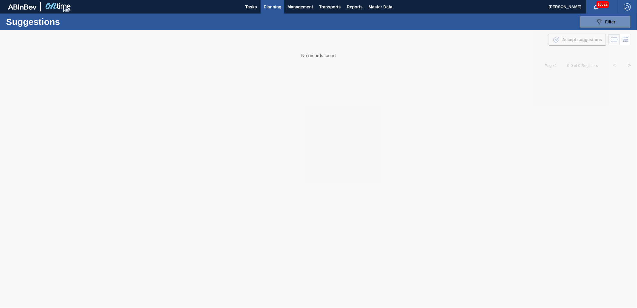
type from "08/15/2025"
type to "[DATE]"
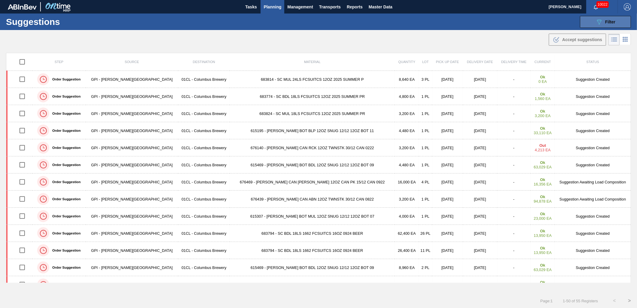
click at [598, 23] on icon "089F7B8B-B2A5-4AFE-B5C0-19BA573D28AC" at bounding box center [599, 21] width 7 height 7
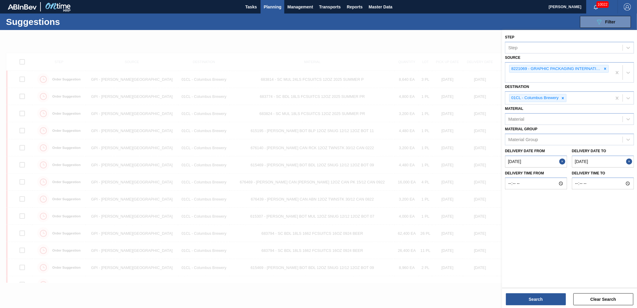
click at [539, 160] on from "08/15/2025" at bounding box center [536, 161] width 62 height 12
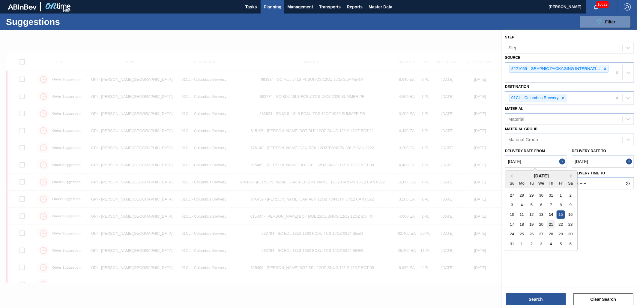
click at [550, 224] on div "21" at bounding box center [551, 224] width 8 height 8
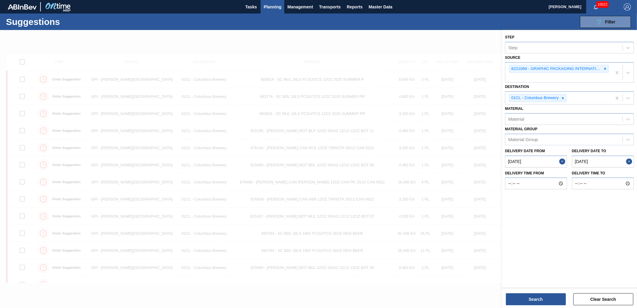
type from "[DATE]"
click at [539, 294] on button "Search" at bounding box center [536, 299] width 60 height 12
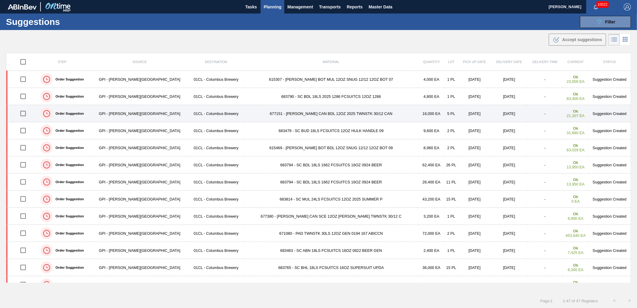
click at [22, 112] on input "checkbox" at bounding box center [23, 113] width 13 height 13
checkbox input "true"
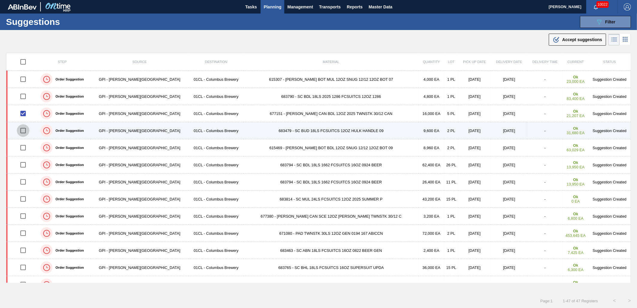
click at [27, 131] on input "checkbox" at bounding box center [23, 130] width 13 height 13
checkbox input "true"
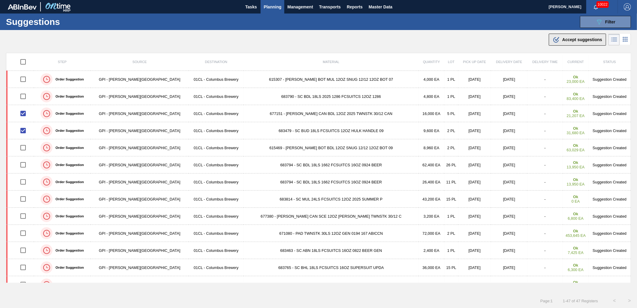
click at [559, 44] on button ".b{fill:var(--color-action-default)} Accept suggestions" at bounding box center [577, 40] width 57 height 12
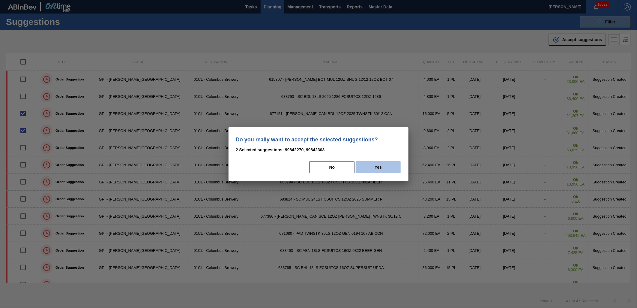
click at [382, 171] on button "Yes" at bounding box center [378, 167] width 45 height 12
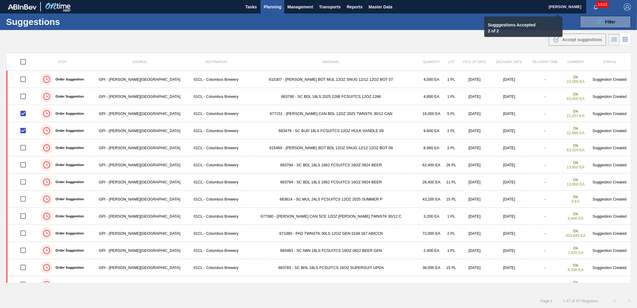
checkbox input "false"
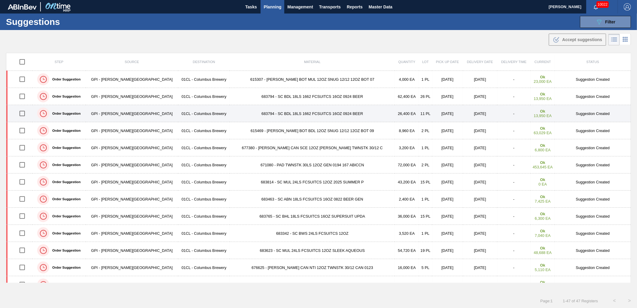
click at [26, 113] on input "checkbox" at bounding box center [22, 113] width 13 height 13
click at [24, 116] on input "checkbox" at bounding box center [22, 113] width 13 height 13
checkbox input "false"
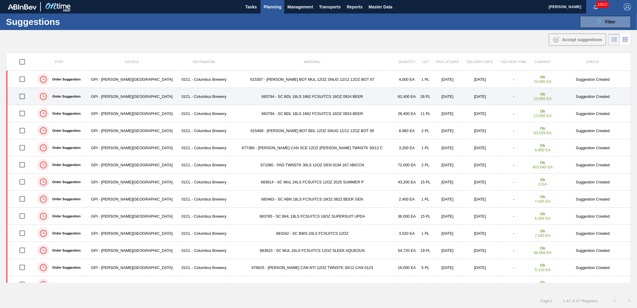
click at [237, 95] on td "683794 - SC BDL 18LS 1662 FCSUITCS 16OZ 0924 BEER" at bounding box center [312, 96] width 165 height 17
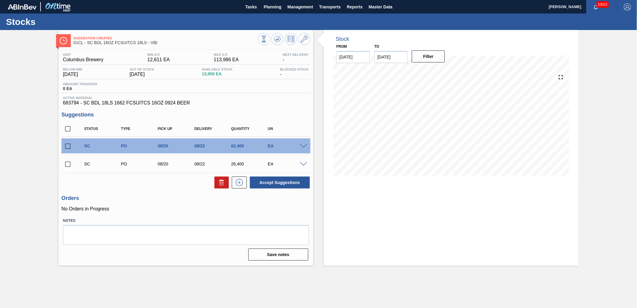
click at [69, 146] on input "checkbox" at bounding box center [68, 146] width 13 height 13
checkbox input "true"
click at [68, 163] on input "checkbox" at bounding box center [68, 164] width 13 height 13
checkbox input "true"
click at [276, 183] on button "Accept Suggestions" at bounding box center [280, 182] width 60 height 12
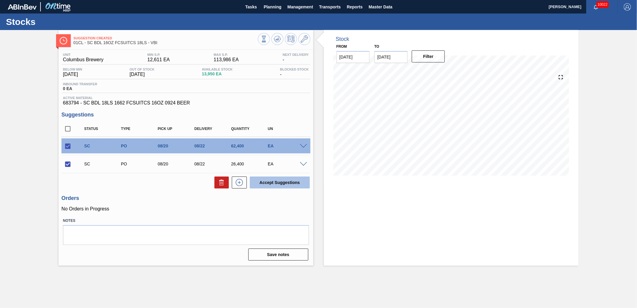
checkbox input "false"
click at [280, 4] on span "Planning" at bounding box center [273, 6] width 18 height 7
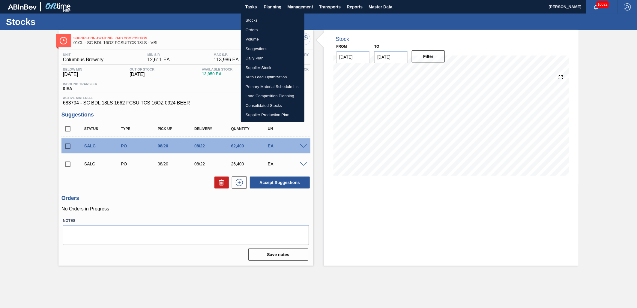
click at [260, 48] on li "Suggestions" at bounding box center [273, 49] width 64 height 10
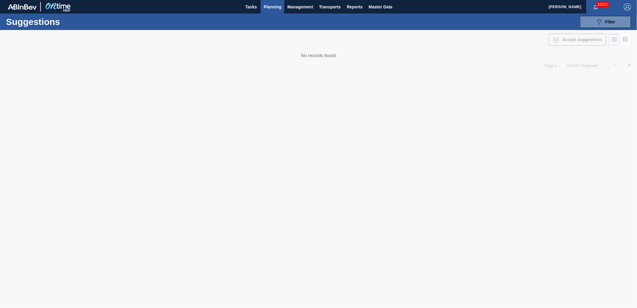
type from "[DATE]"
type to "[DATE]"
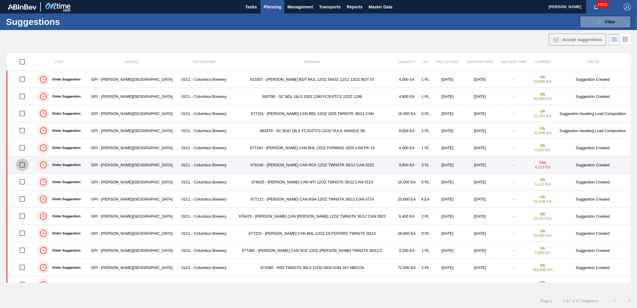
click at [26, 164] on input "checkbox" at bounding box center [22, 164] width 13 height 13
checkbox input "true"
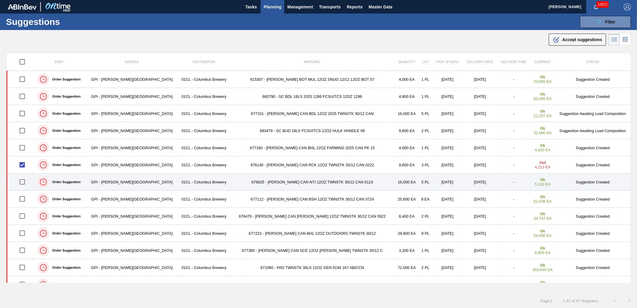
click at [23, 181] on input "checkbox" at bounding box center [22, 182] width 13 height 13
checkbox input "true"
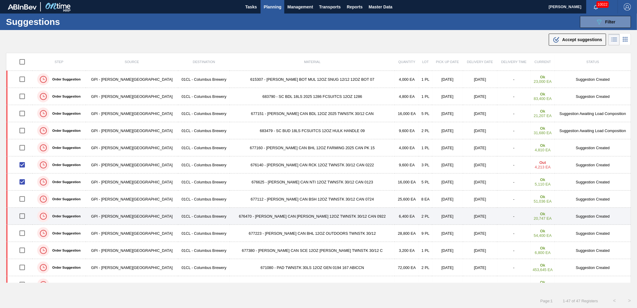
click at [24, 215] on input "checkbox" at bounding box center [22, 216] width 13 height 13
checkbox input "true"
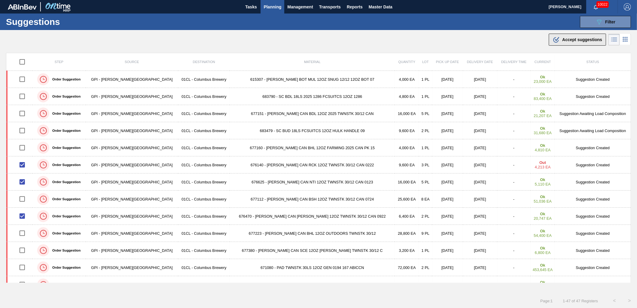
click at [560, 38] on div ".b{fill:var(--color-action-default)} Accept suggestions" at bounding box center [578, 39] width 50 height 7
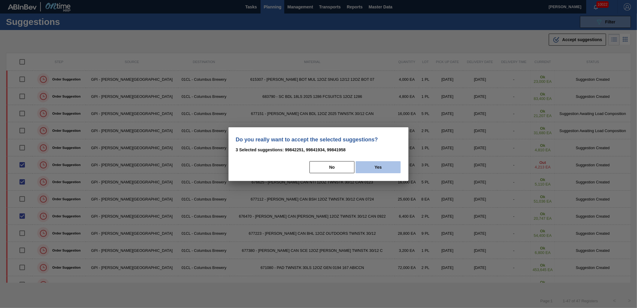
click at [387, 172] on button "Yes" at bounding box center [378, 167] width 45 height 12
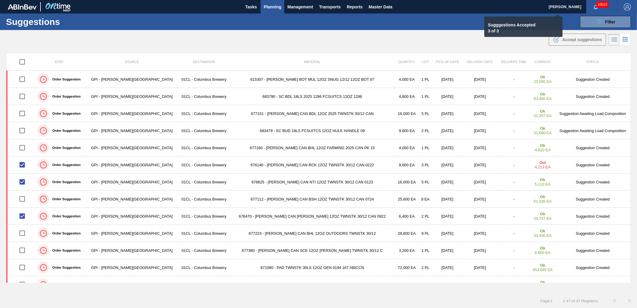
checkbox input "false"
